Goal: Navigation & Orientation: Find specific page/section

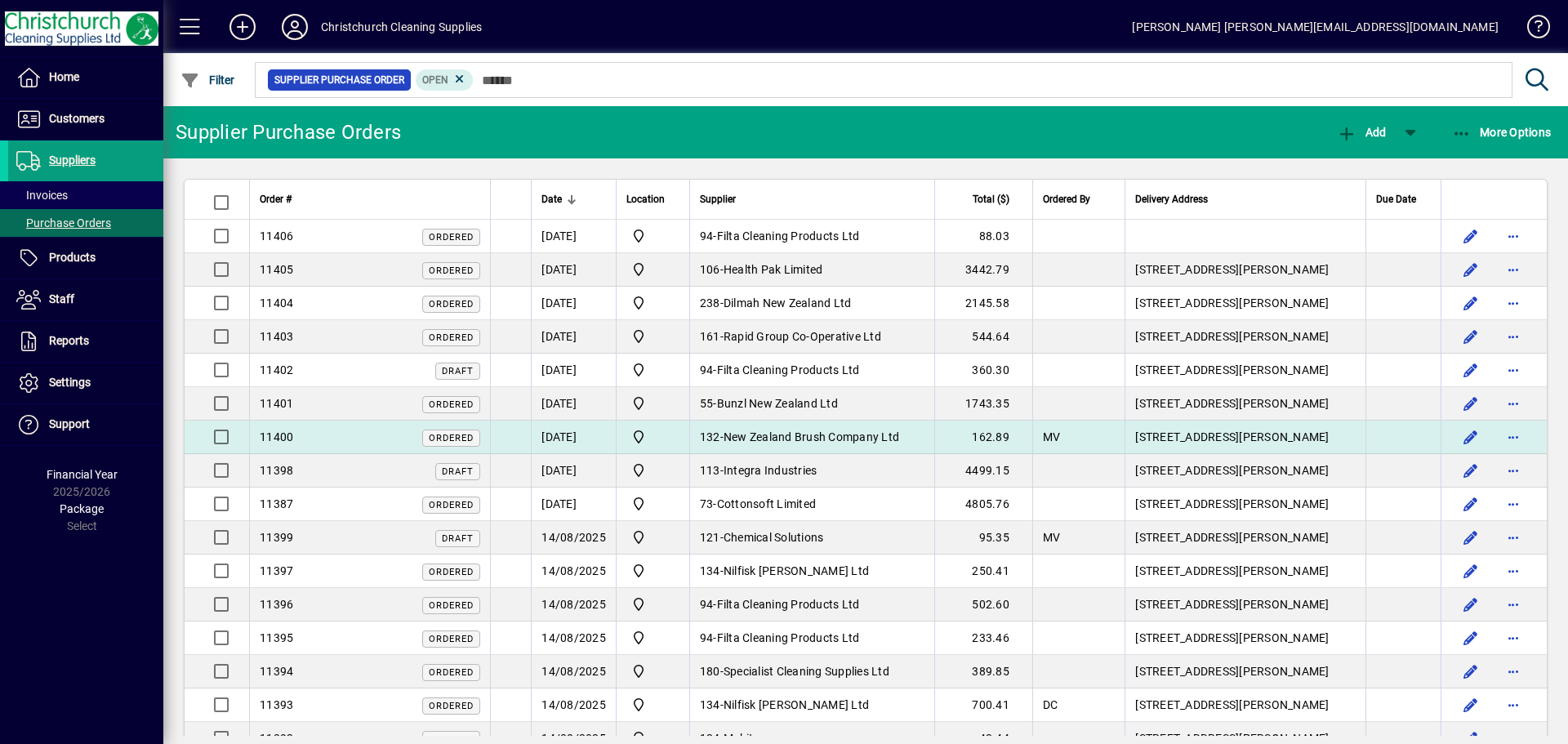
scroll to position [163, 0]
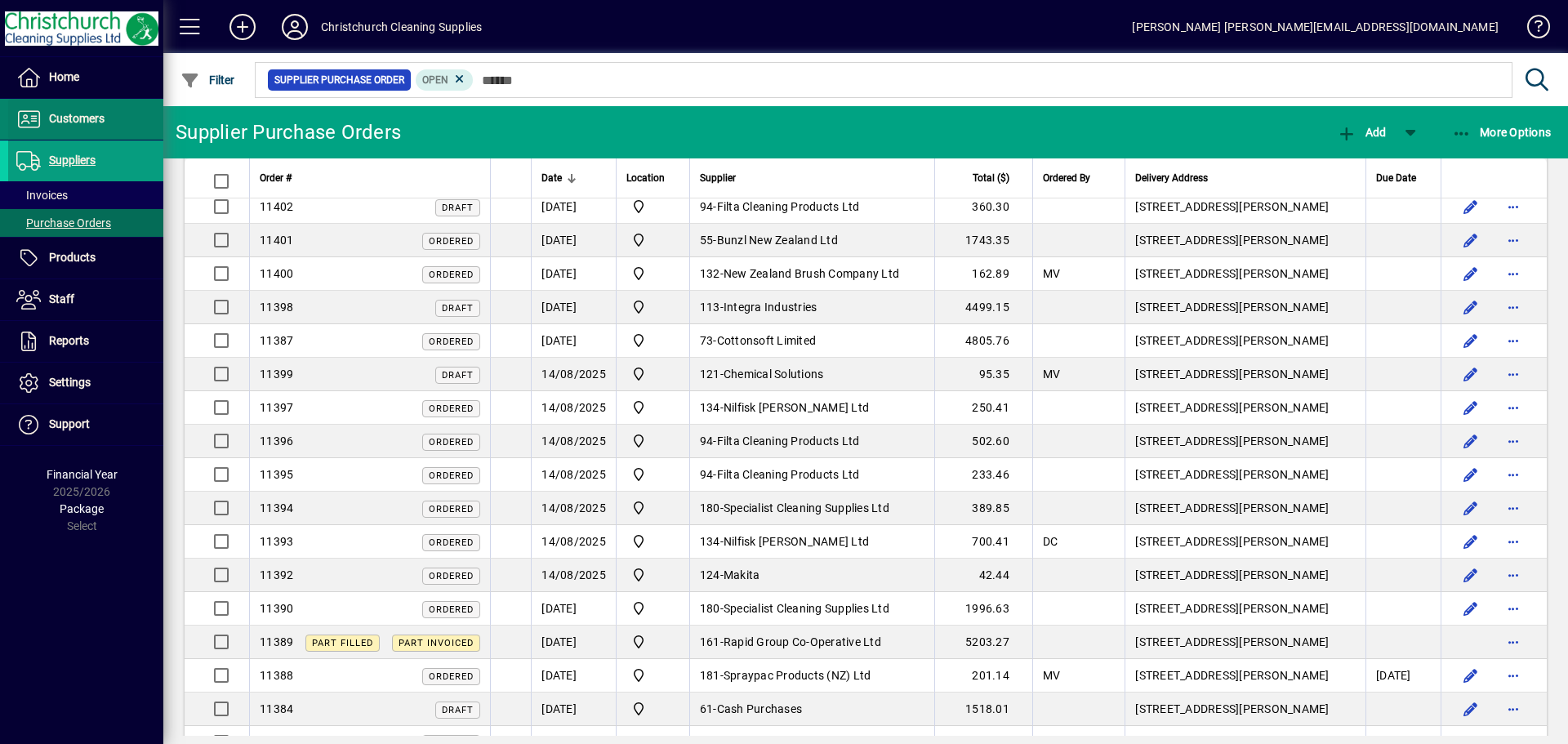
click at [79, 105] on span at bounding box center [86, 118] width 155 height 39
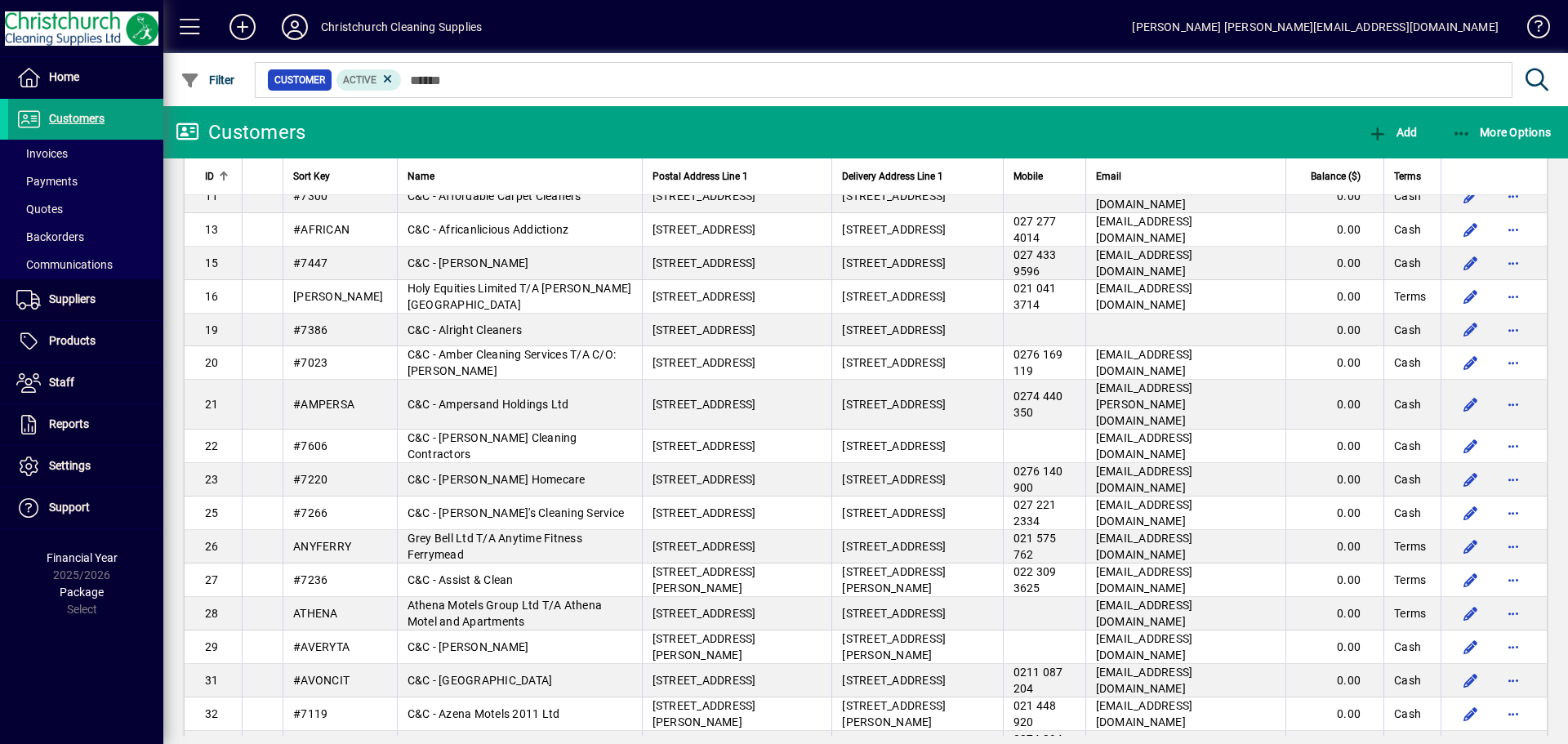
scroll to position [245, 0]
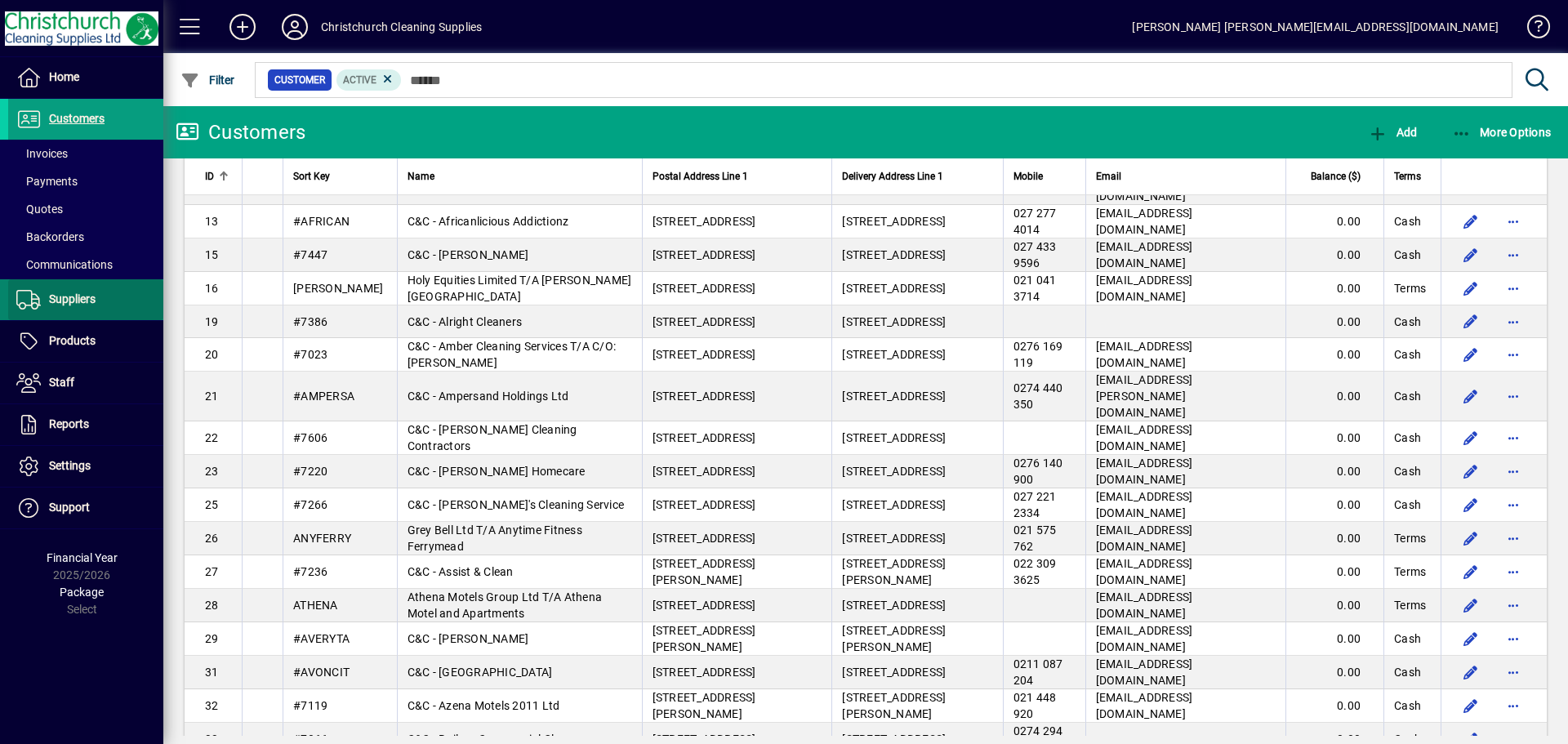
click at [86, 303] on span "Suppliers" at bounding box center [72, 299] width 47 height 13
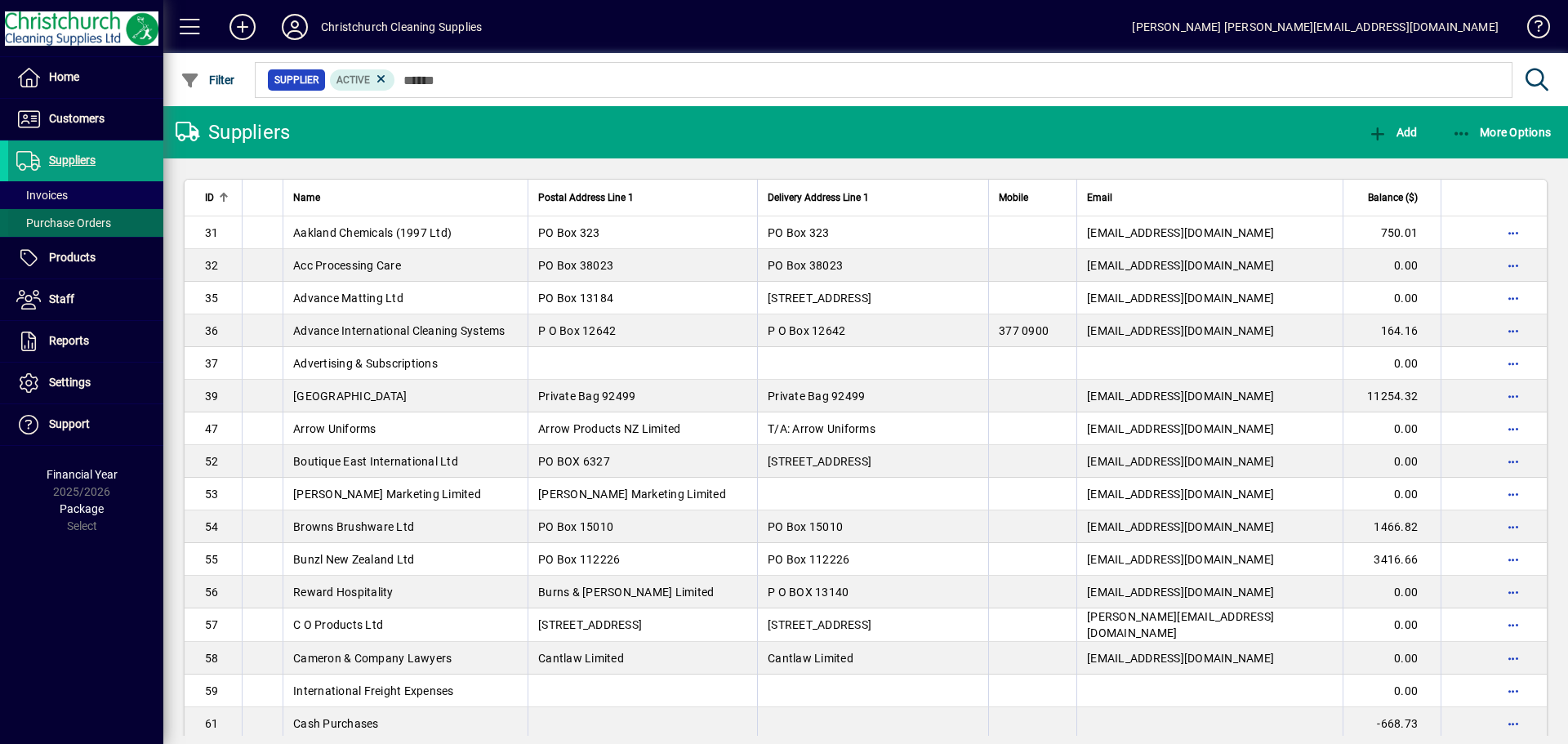
click at [97, 225] on span "Purchase Orders" at bounding box center [63, 223] width 95 height 13
